Goal: Information Seeking & Learning: Learn about a topic

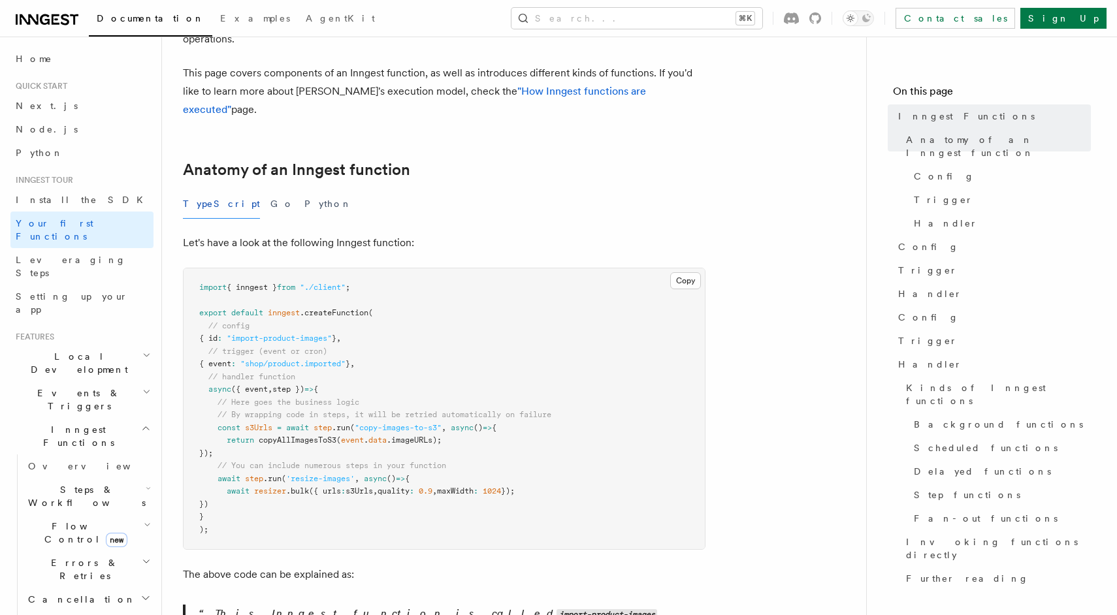
scroll to position [138, 0]
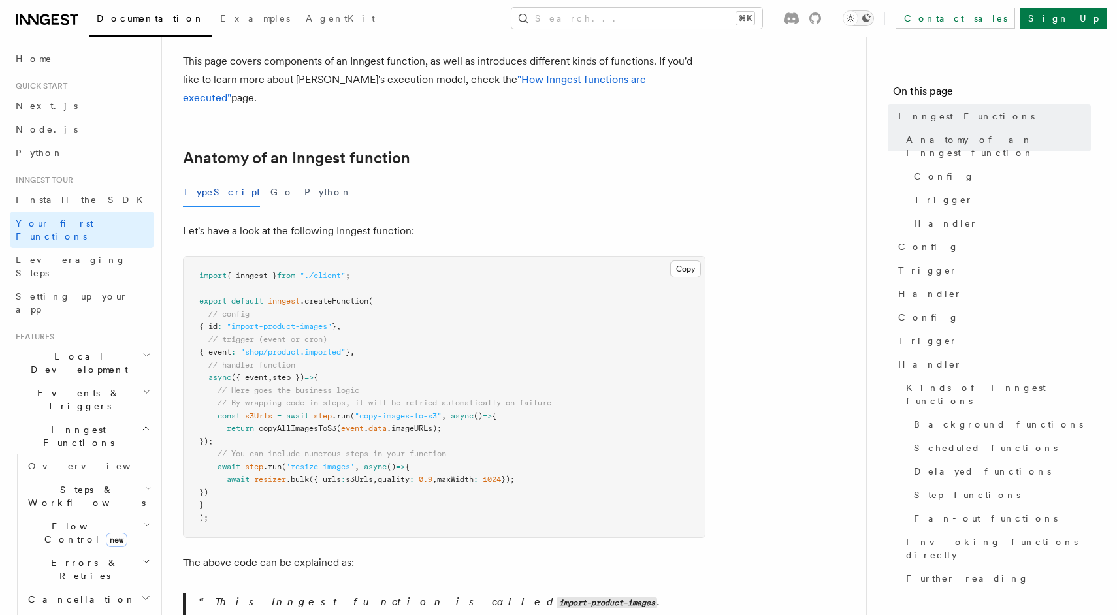
click at [871, 21] on icon "Toggle dark mode" at bounding box center [866, 18] width 10 height 10
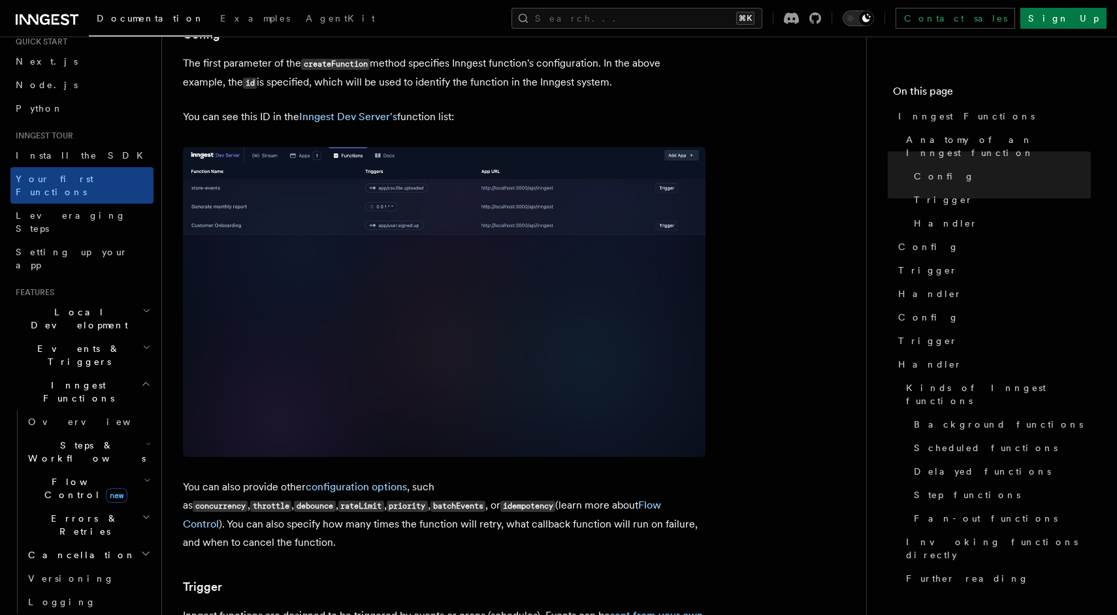
scroll to position [46, 0]
click at [111, 299] on h2 "Local Development" at bounding box center [81, 317] width 143 height 37
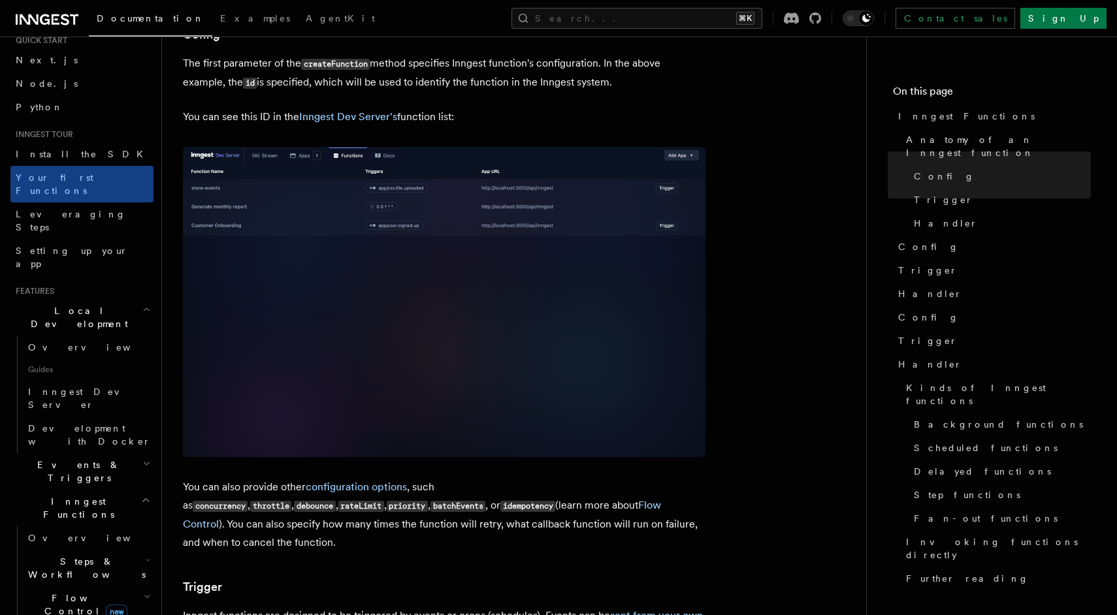
click at [111, 299] on h2 "Local Development" at bounding box center [81, 317] width 143 height 37
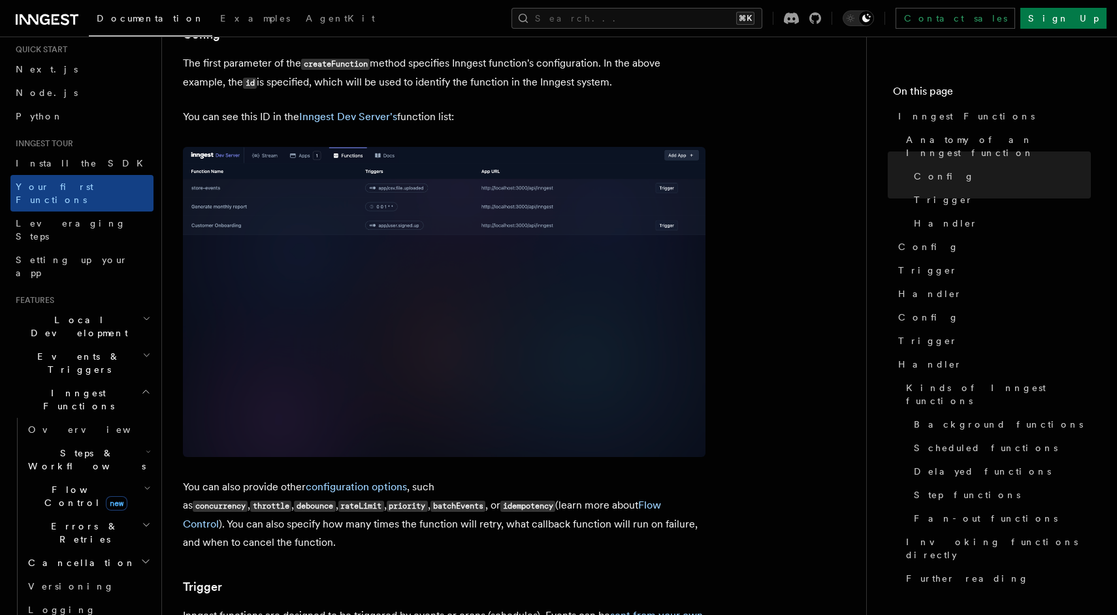
scroll to position [32, 0]
click at [133, 446] on h2 "Steps & Workflows" at bounding box center [88, 464] width 131 height 37
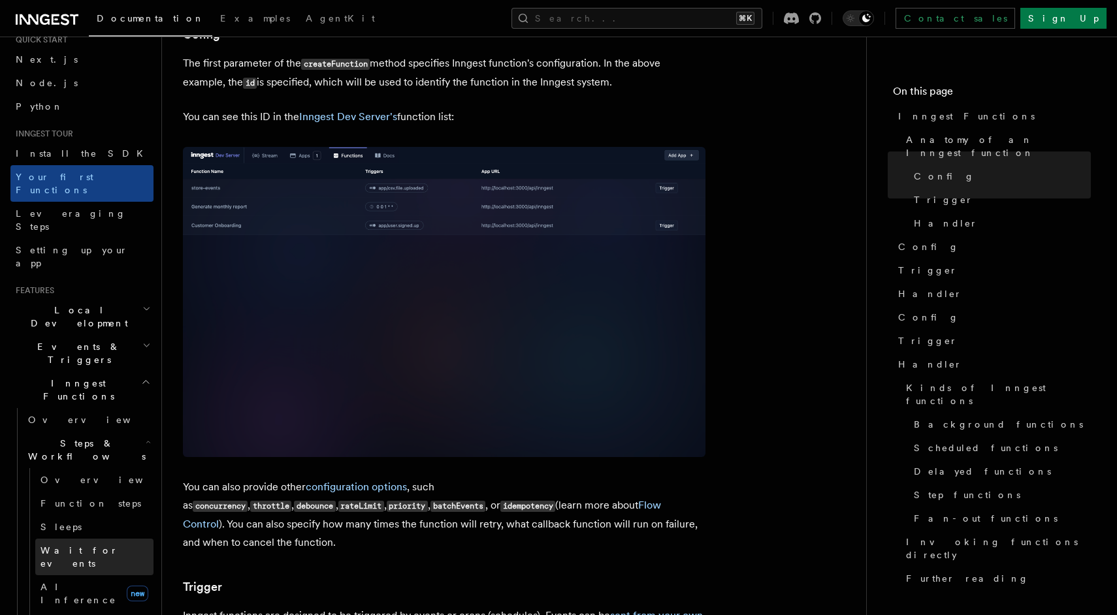
scroll to position [50, 0]
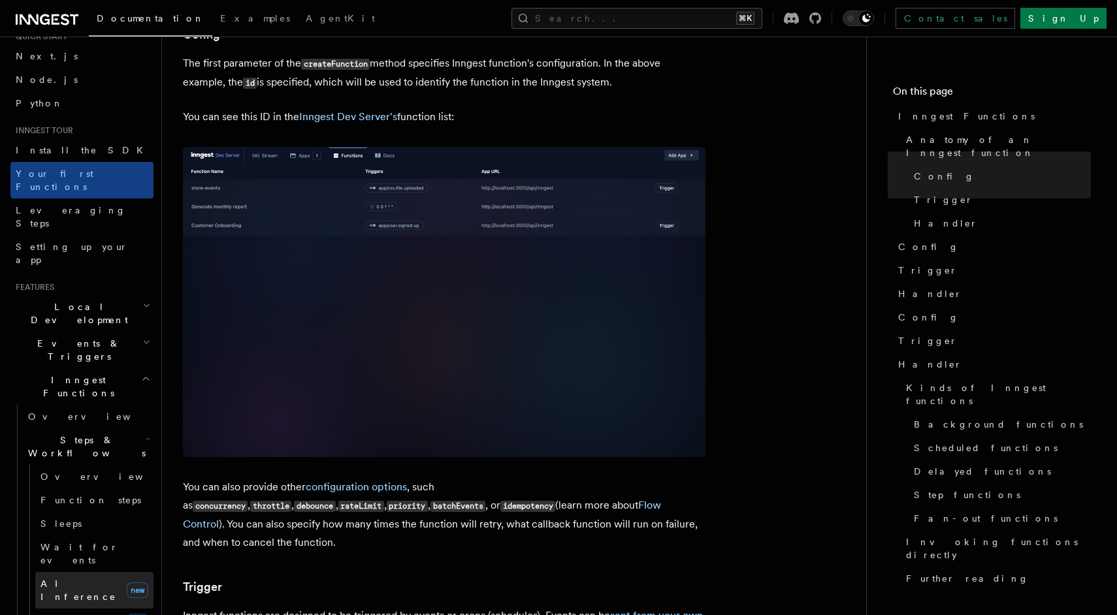
click at [91, 572] on link "AI Inference new" at bounding box center [94, 590] width 118 height 37
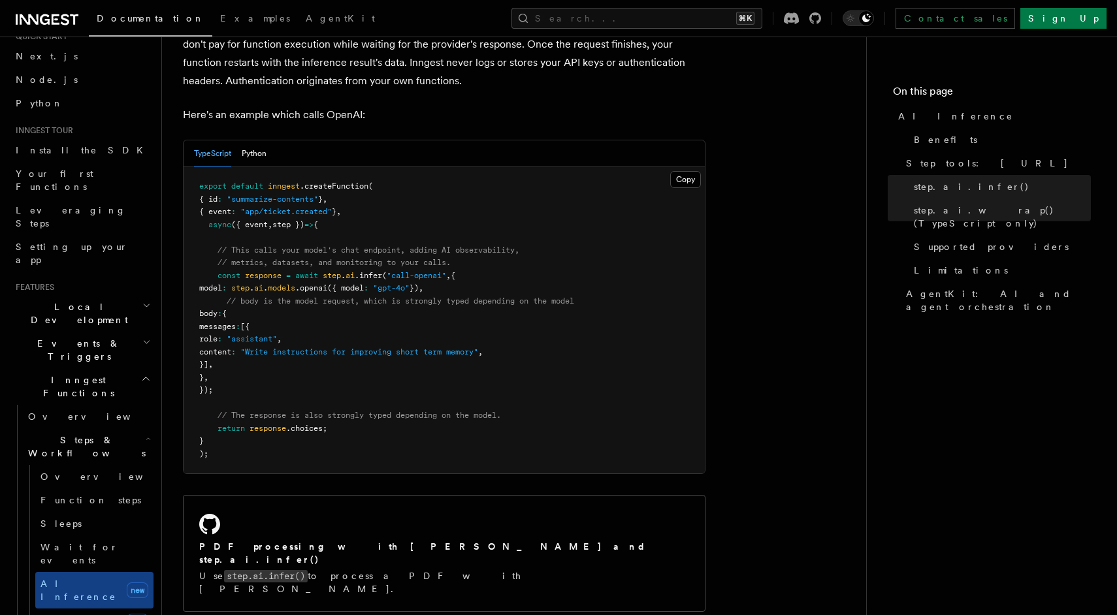
scroll to position [685, 0]
drag, startPoint x: 240, startPoint y: 376, endPoint x: 200, endPoint y: 231, distance: 151.0
click at [200, 231] on pre "export default inngest .createFunction ( { id : "summarize-contents" } , { even…" at bounding box center [444, 319] width 521 height 306
copy code "// This calls your model's chat endpoint, adding AI observability, // metrics, …"
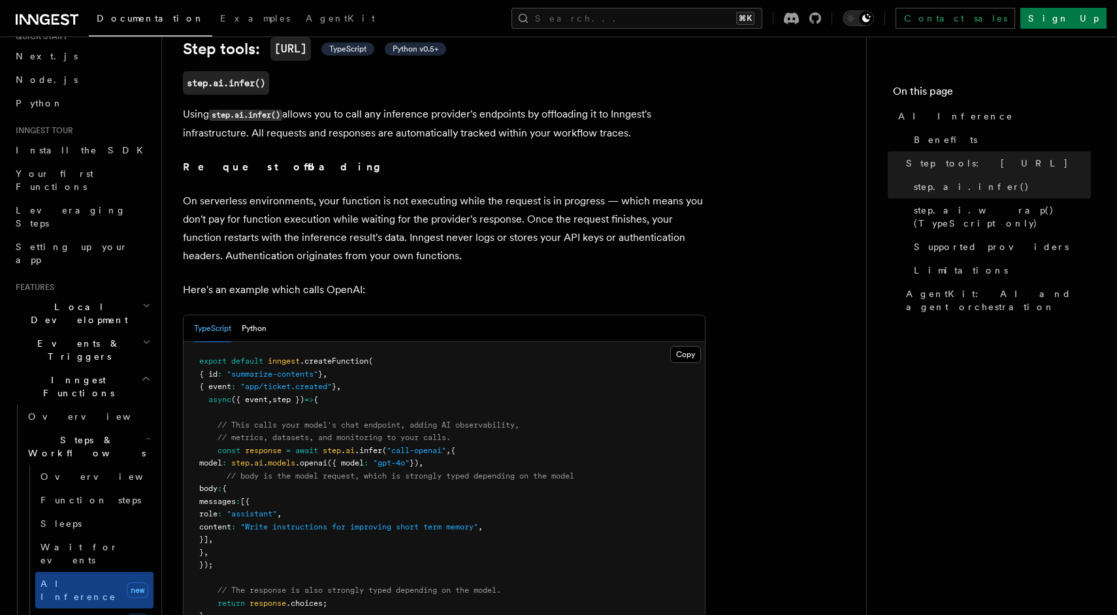
scroll to position [510, 0]
click at [433, 280] on p "Here's an example which calls OpenAI:" at bounding box center [444, 289] width 522 height 18
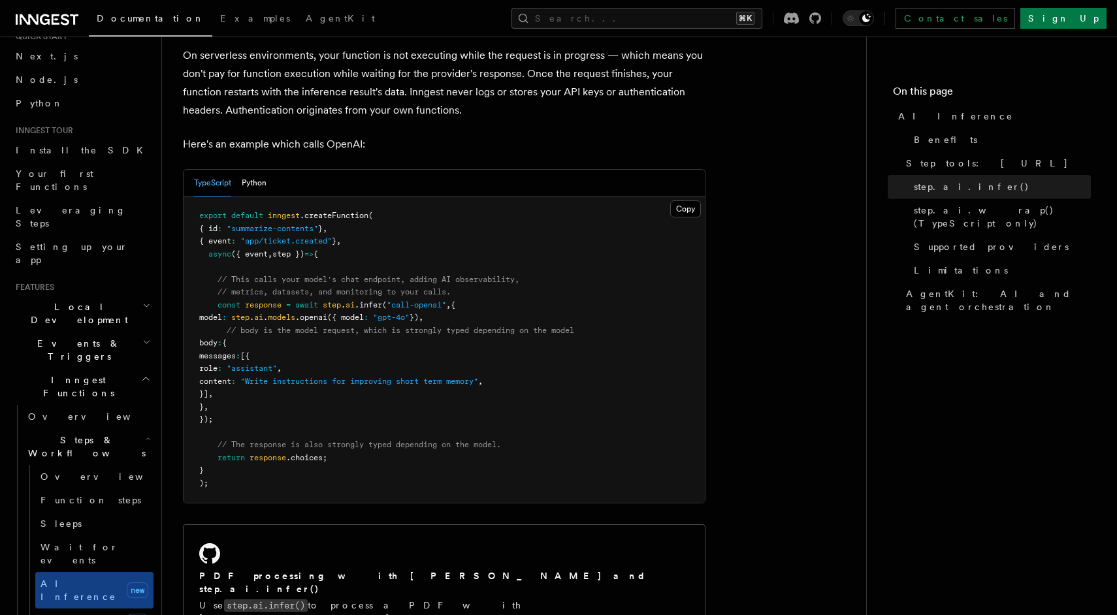
scroll to position [653, 0]
click at [306, 14] on span "AgentKit" at bounding box center [340, 18] width 69 height 10
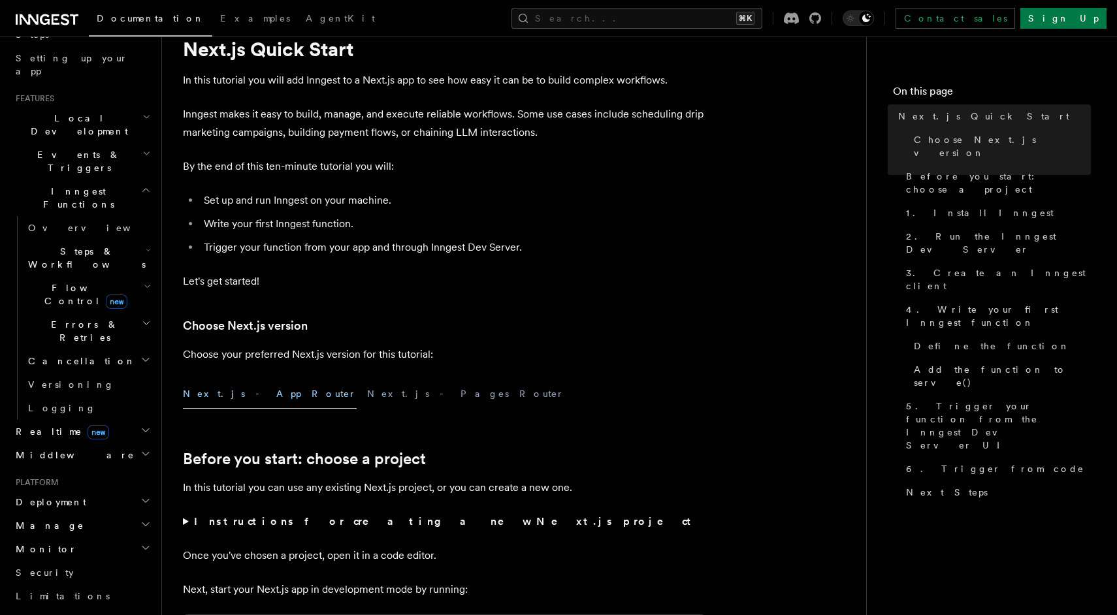
scroll to position [276, 0]
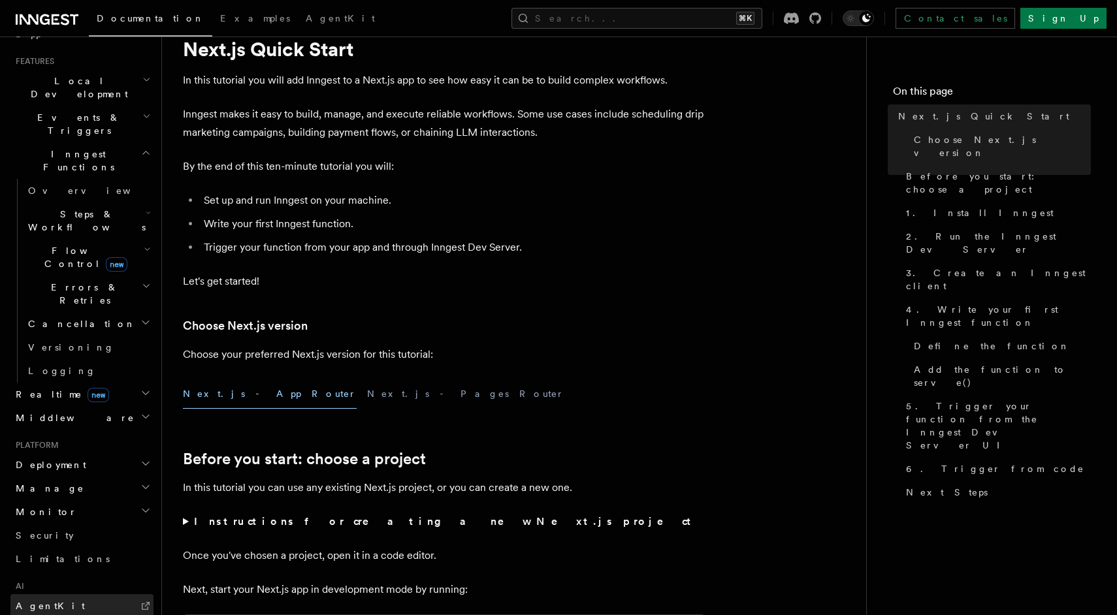
click at [87, 594] on link "AgentKit" at bounding box center [81, 606] width 143 height 24
